Goal: Find specific page/section: Find specific page/section

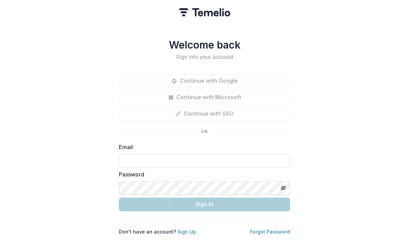
scroll to position [87, 0]
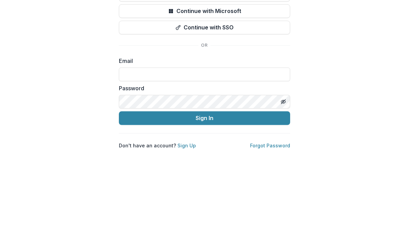
type input "**********"
click at [205, 198] on button "Sign In" at bounding box center [204, 205] width 171 height 14
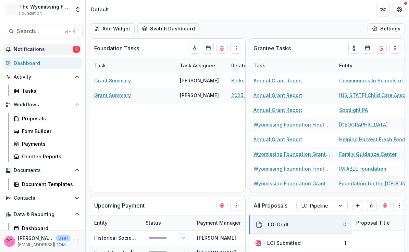
click at [38, 50] on span "Notifications" at bounding box center [43, 50] width 59 height 6
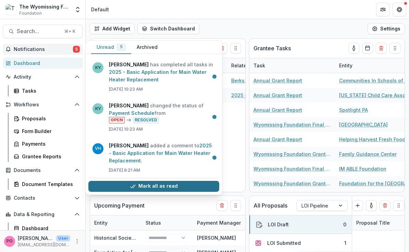
click at [141, 186] on button "Mark all as read" at bounding box center [153, 186] width 131 height 11
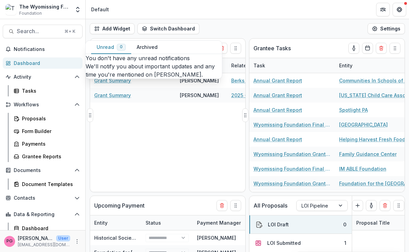
click at [225, 179] on div "Grant Summary Pat Giles Berks County Redevelopment Authority - 2025 - S. 7th St…" at bounding box center [227, 132] width 274 height 119
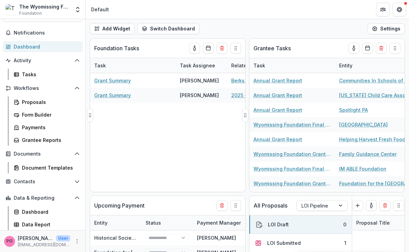
scroll to position [16, 0]
click at [39, 197] on span "Data & Reporting" at bounding box center [43, 199] width 58 height 6
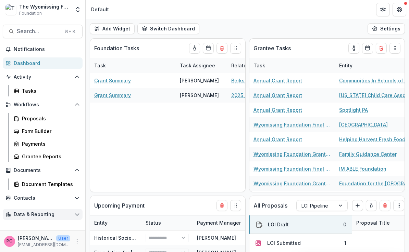
click at [76, 214] on icon "Open Data & Reporting" at bounding box center [76, 214] width 5 height 5
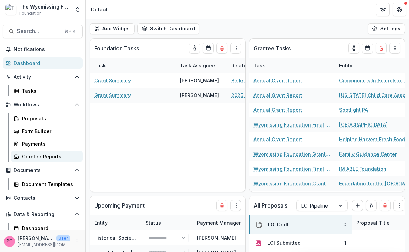
click at [38, 155] on div "Grantee Reports" at bounding box center [49, 156] width 55 height 7
